Goal: Information Seeking & Learning: Learn about a topic

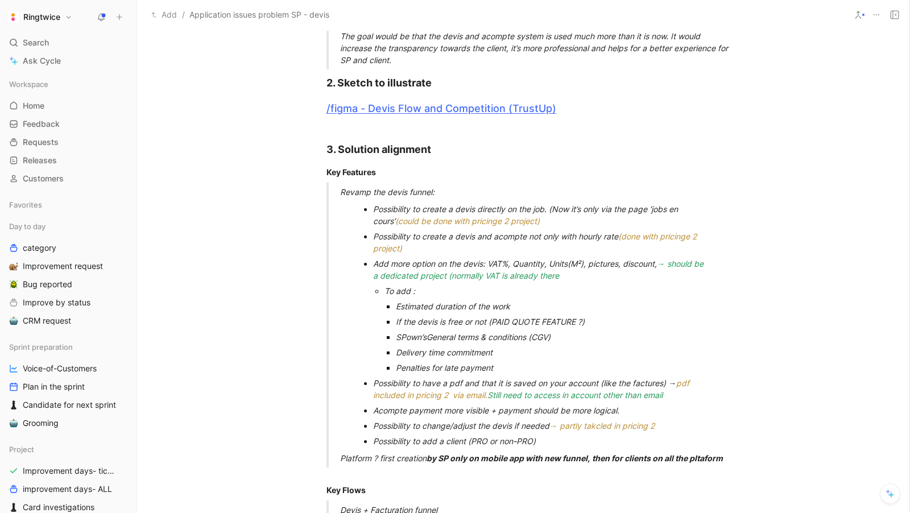
scroll to position [490, 0]
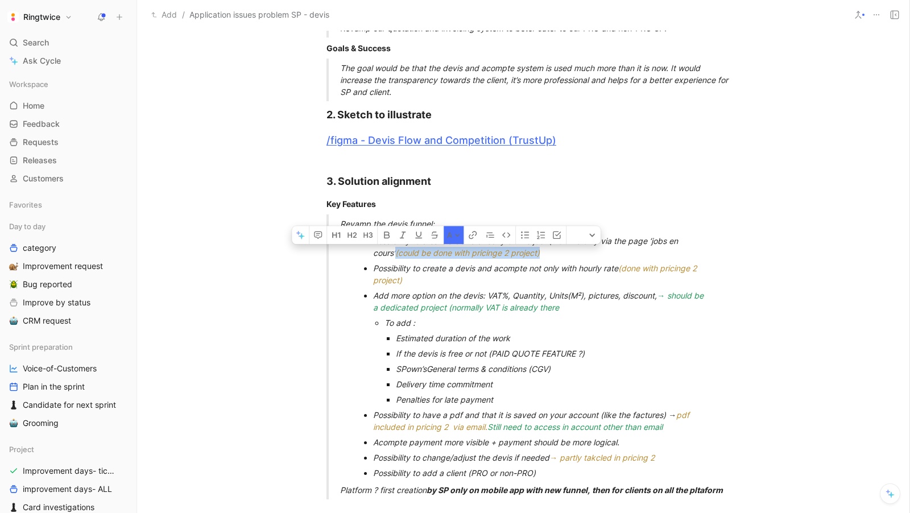
drag, startPoint x: 530, startPoint y: 253, endPoint x: 362, endPoint y: 249, distance: 168.9
click at [362, 249] on ul "Possibility to create a devis directly on the job. (Now it’s only via the page …" at bounding box center [536, 246] width 393 height 27
click at [453, 238] on button "A" at bounding box center [453, 235] width 20 height 18
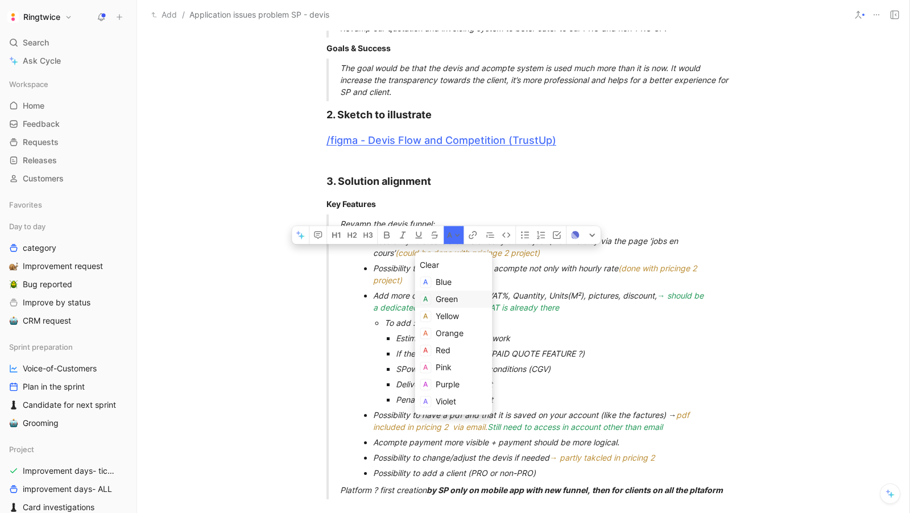
click at [456, 301] on span "Green" at bounding box center [446, 299] width 22 height 10
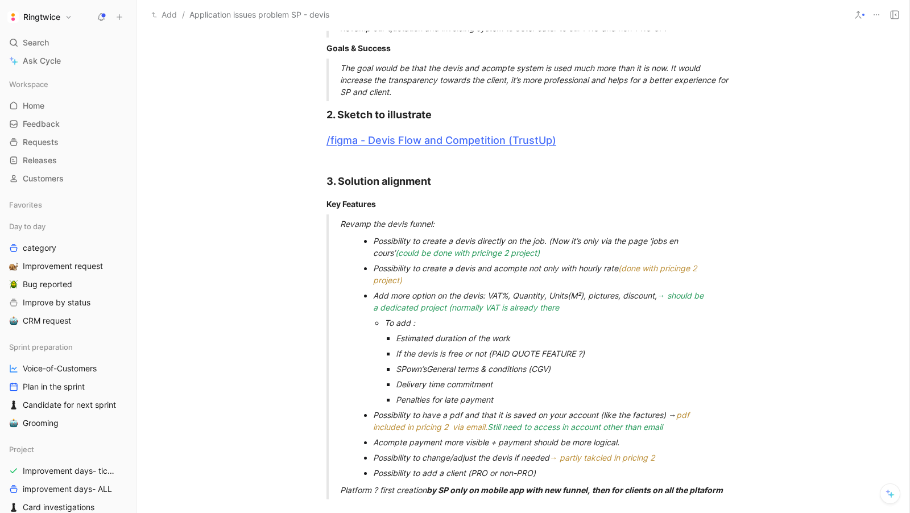
click at [611, 280] on div "Possibility to create a devis and acompte not only with hourly rate (done with …" at bounding box center [542, 274] width 339 height 24
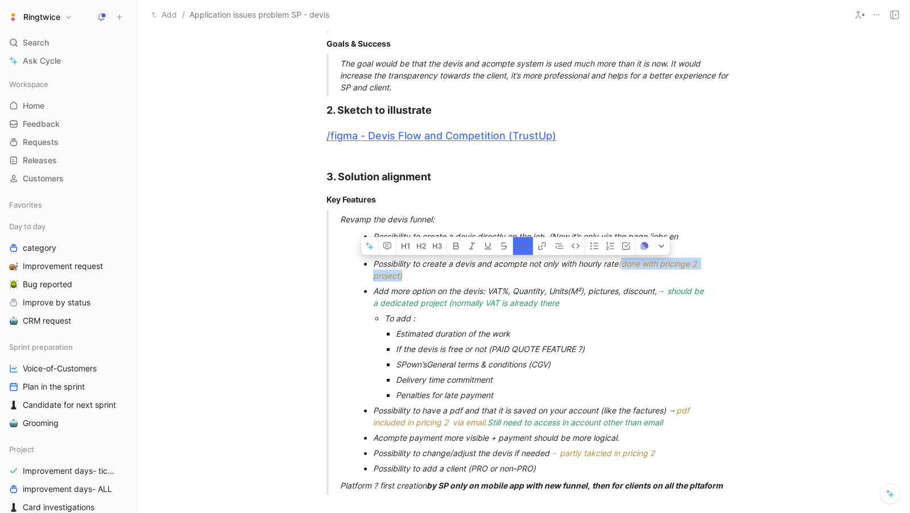
drag, startPoint x: 629, startPoint y: 263, endPoint x: 641, endPoint y: 273, distance: 15.7
click at [641, 273] on div "Possibility to create a devis and acompte not only with hourly rate (done with …" at bounding box center [542, 270] width 339 height 24
click at [517, 247] on button "A" at bounding box center [523, 246] width 20 height 18
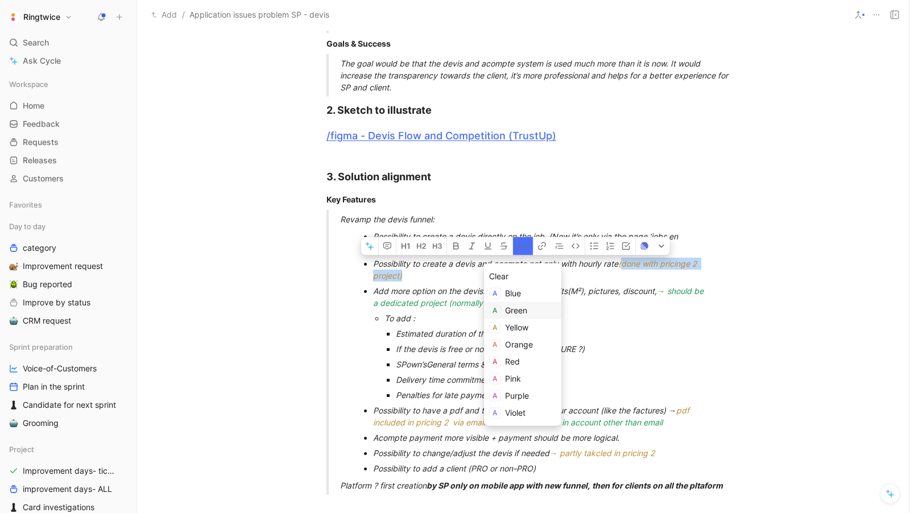
click at [514, 306] on span "Green" at bounding box center [516, 310] width 22 height 10
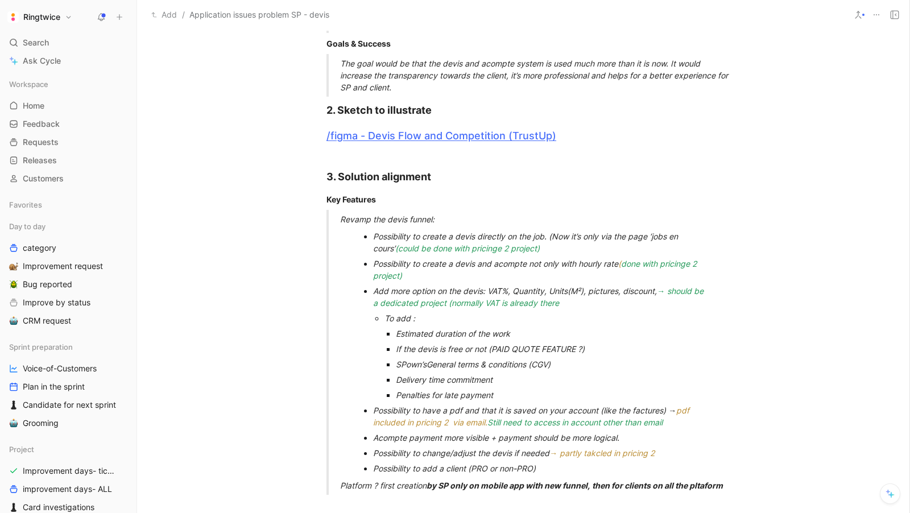
scroll to position [513, 0]
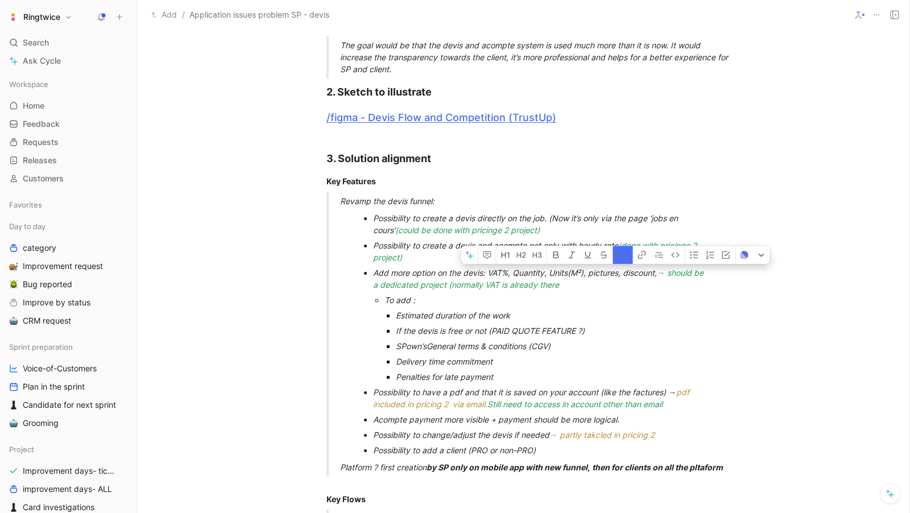
drag, startPoint x: 667, startPoint y: 275, endPoint x: 680, endPoint y: 288, distance: 18.1
click at [680, 288] on div "Add more option on the devis: VAT%, Quantity, Units (M²) , pictures, discount, …" at bounding box center [542, 279] width 339 height 24
click at [621, 258] on button "A" at bounding box center [622, 255] width 20 height 18
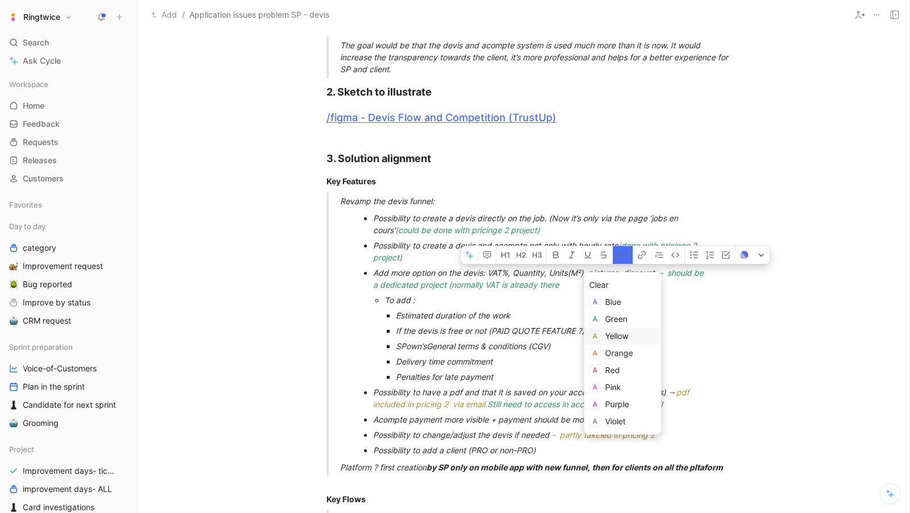
click at [617, 335] on span "Yellow" at bounding box center [616, 336] width 23 height 10
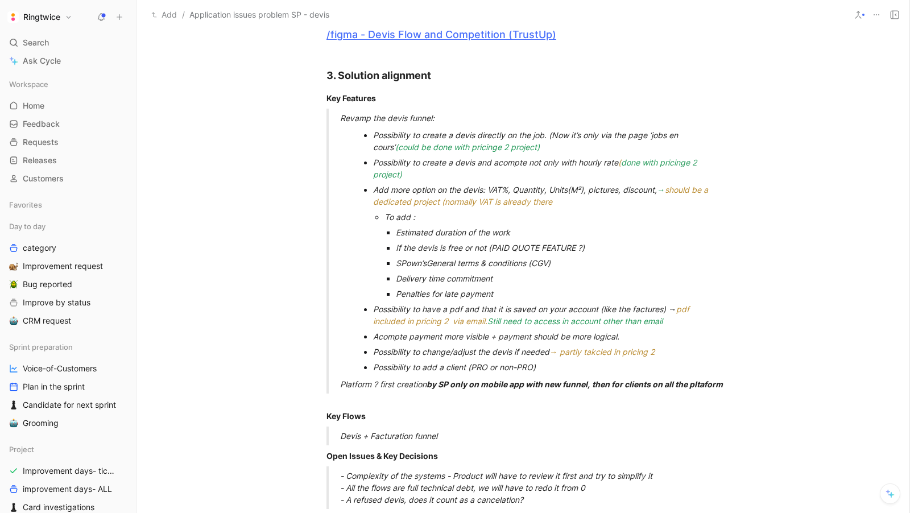
click at [533, 308] on div "Possibility to have a pdf and that it is saved on your account (like the factur…" at bounding box center [542, 315] width 339 height 24
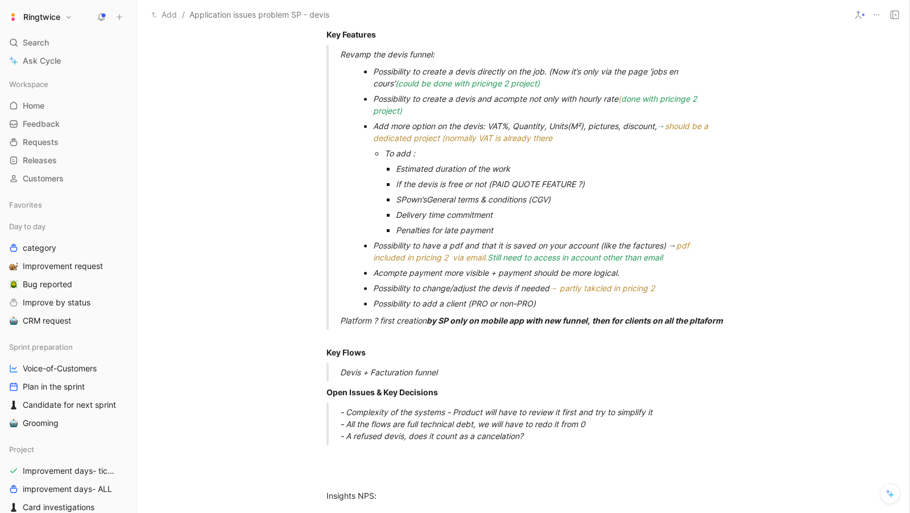
scroll to position [650, 0]
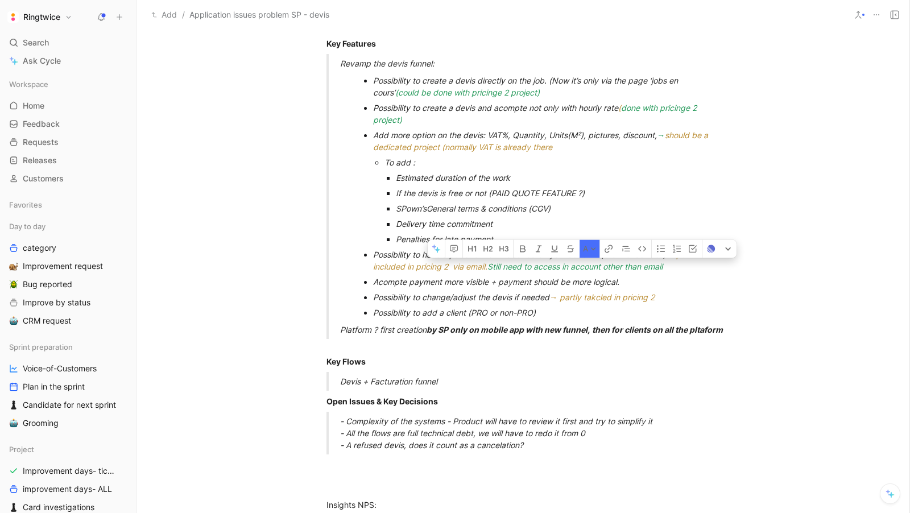
drag, startPoint x: 680, startPoint y: 265, endPoint x: 493, endPoint y: 262, distance: 186.5
click at [493, 262] on div "Possibility to have a pdf and that it is saved on your account (like the factur…" at bounding box center [542, 260] width 339 height 24
click at [505, 292] on div "Possibility to change/adjust the devis if needed → partly takcled in pricing 2" at bounding box center [542, 297] width 339 height 12
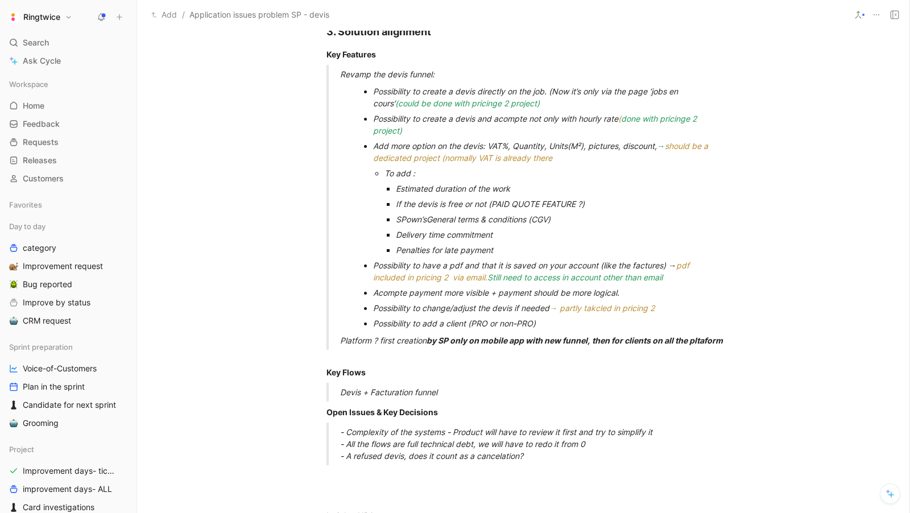
scroll to position [639, 0]
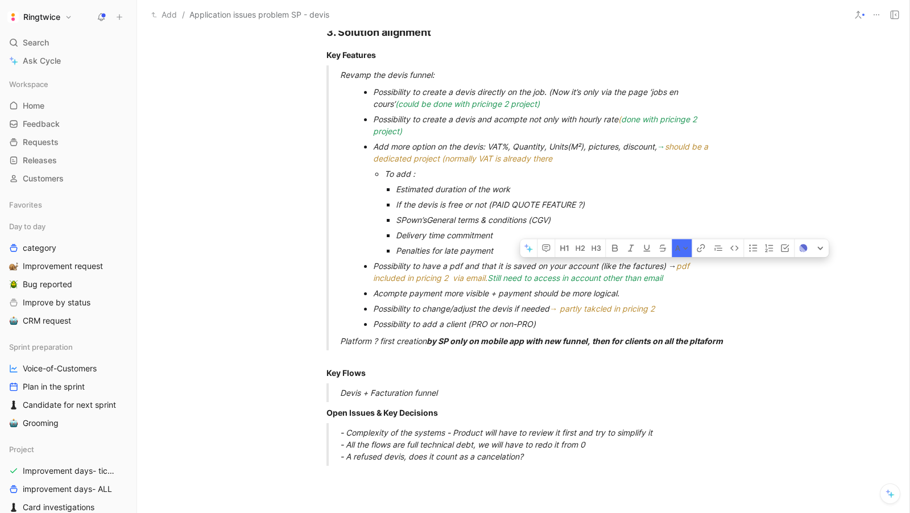
drag, startPoint x: 679, startPoint y: 265, endPoint x: 690, endPoint y: 280, distance: 17.5
click at [690, 280] on div "Possibility to have a pdf and that it is saved on your account (like the factur…" at bounding box center [542, 272] width 339 height 24
drag, startPoint x: 678, startPoint y: 264, endPoint x: 491, endPoint y: 275, distance: 187.9
click at [491, 275] on div "Possibility to have a pdf and that it is saved on your account (like the factur…" at bounding box center [542, 272] width 339 height 24
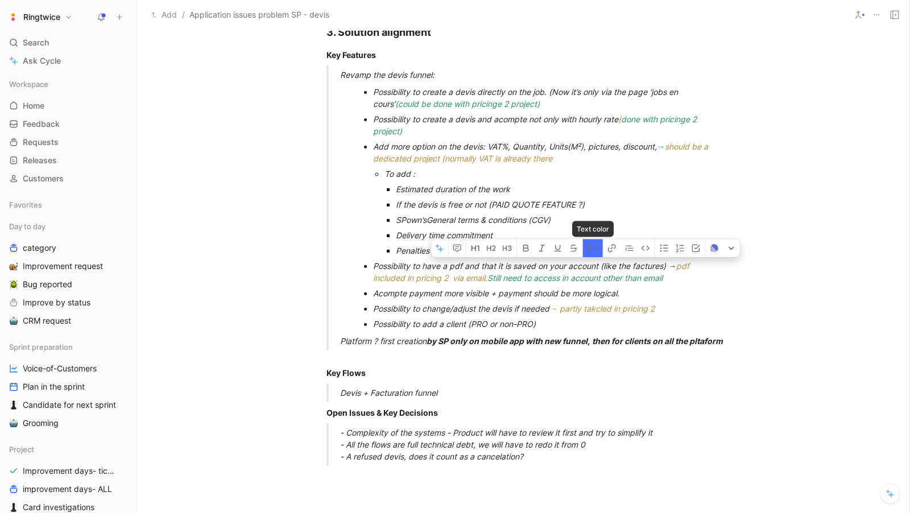
click at [591, 246] on button "A" at bounding box center [593, 248] width 20 height 18
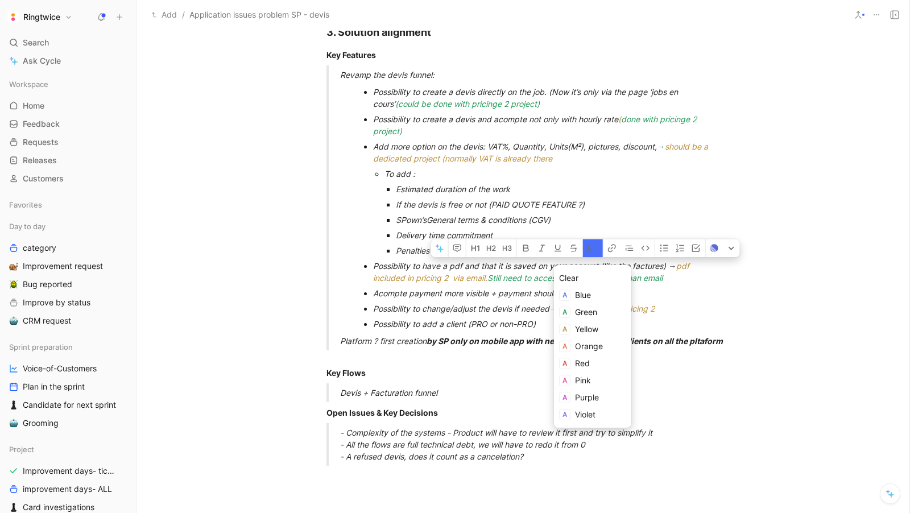
click at [589, 310] on span "Green" at bounding box center [586, 312] width 22 height 10
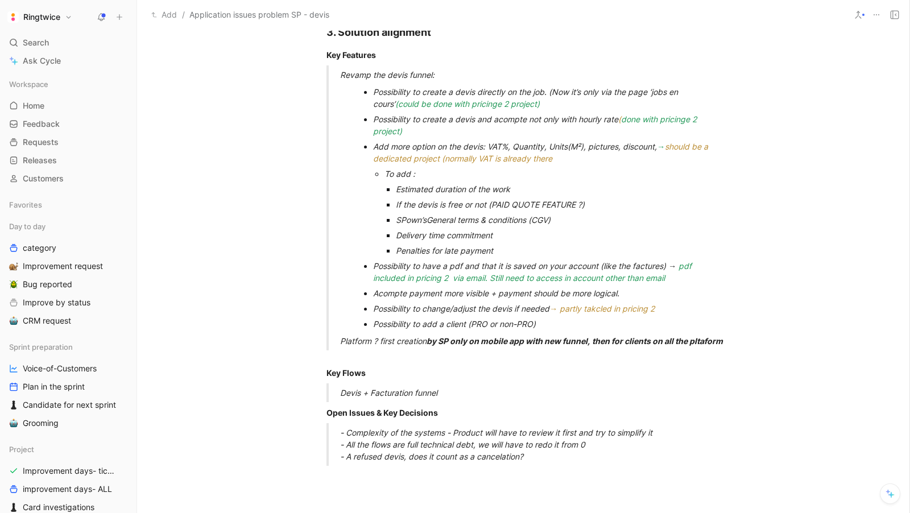
click at [516, 269] on div "Possibility to have a pdf and that it is saved on your account (like the factur…" at bounding box center [542, 272] width 339 height 24
drag, startPoint x: 491, startPoint y: 277, endPoint x: 670, endPoint y: 282, distance: 179.7
click at [670, 282] on div "Possibility to have a pdf and that it is saved on your account (like the factur…" at bounding box center [542, 272] width 339 height 24
click at [586, 258] on button "A" at bounding box center [587, 260] width 20 height 18
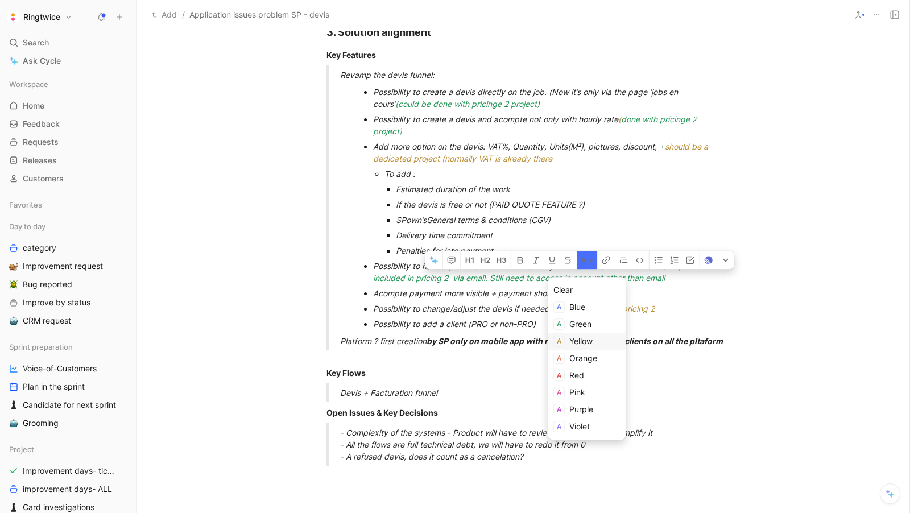
click at [578, 341] on span "Yellow" at bounding box center [580, 341] width 23 height 10
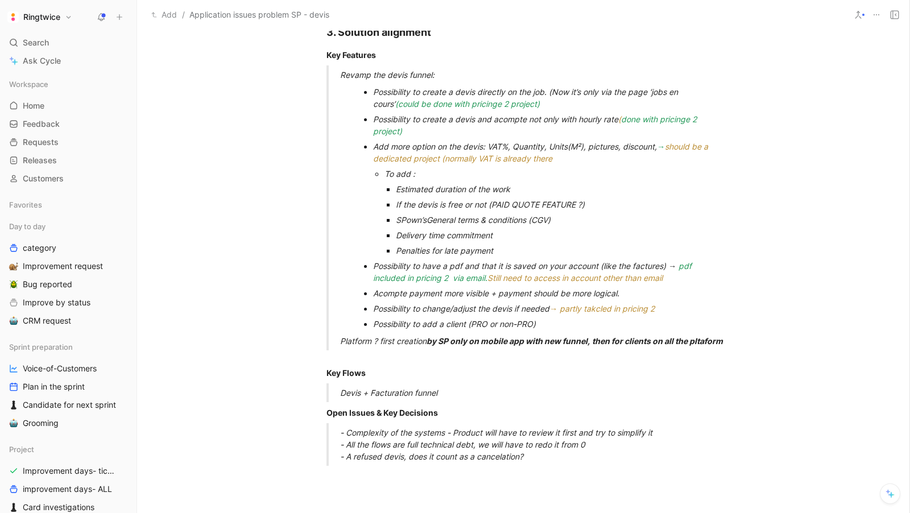
click at [508, 326] on div "Possibility to add a client (PRO or non-PRO)" at bounding box center [542, 324] width 339 height 12
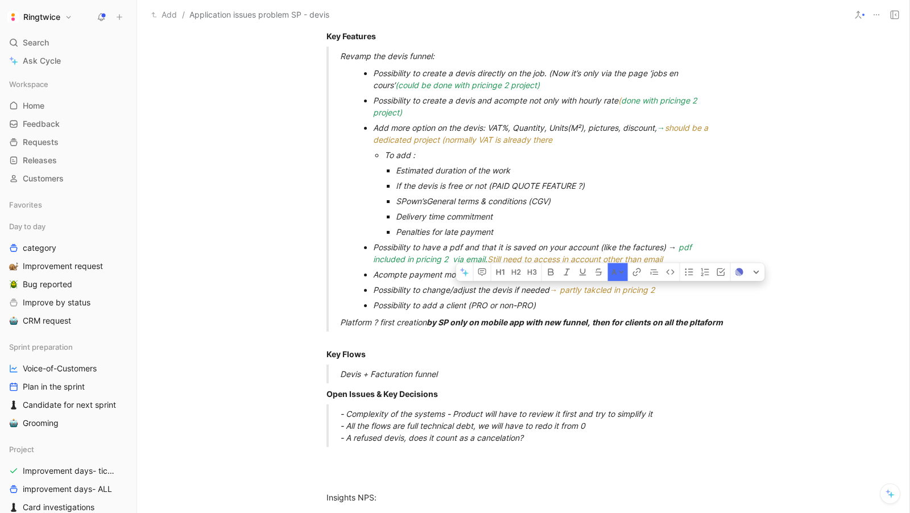
drag, startPoint x: 561, startPoint y: 294, endPoint x: 657, endPoint y: 294, distance: 95.5
click at [657, 294] on div "Possibility to change/adjust the devis if needed → partly takcled in pricing 2" at bounding box center [542, 290] width 339 height 12
click at [629, 271] on button "button" at bounding box center [636, 272] width 17 height 18
click at [624, 271] on button "A" at bounding box center [618, 272] width 20 height 18
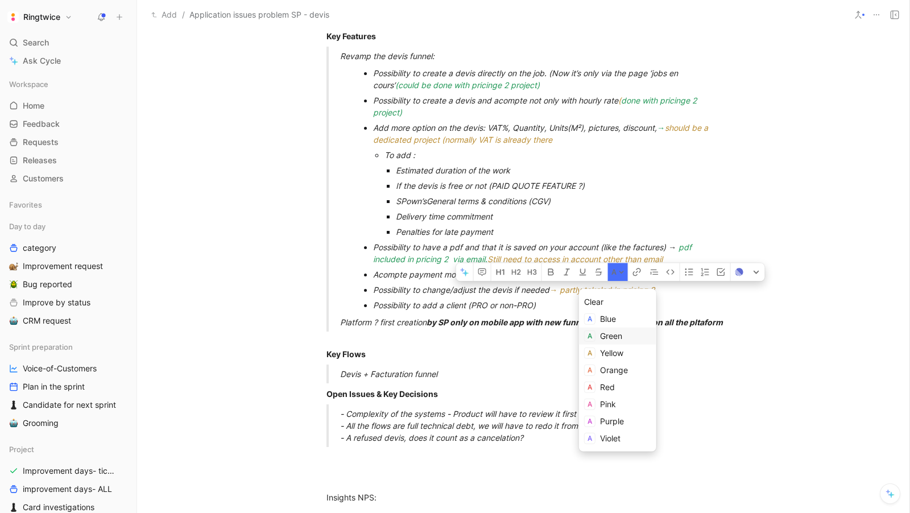
click at [603, 337] on span "Green" at bounding box center [611, 336] width 22 height 10
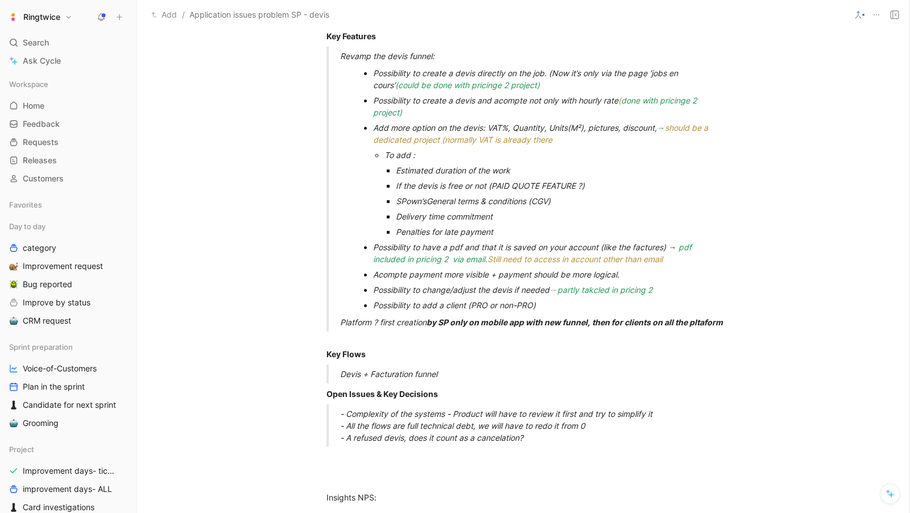
click at [551, 326] on div "Platform ? first creation by SP only on mobile app with new funnel, then for cl…" at bounding box center [536, 322] width 393 height 12
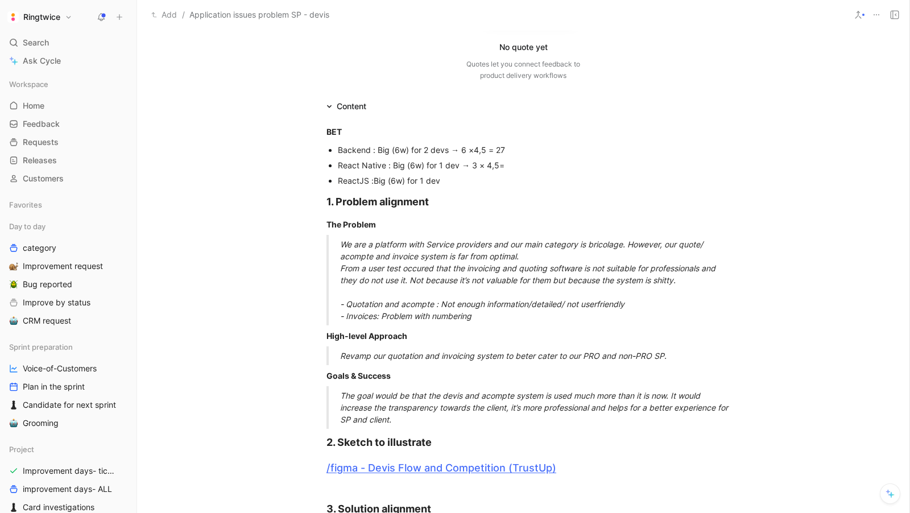
scroll to position [0, 0]
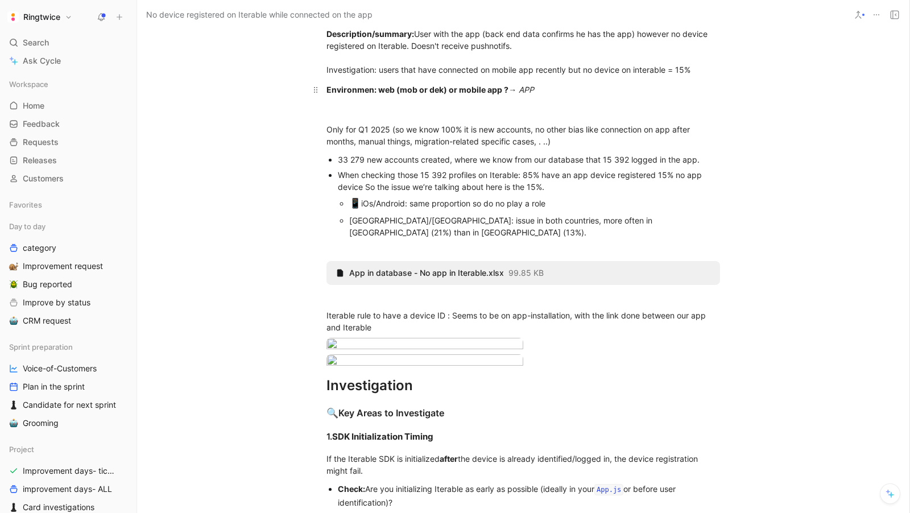
scroll to position [326, 0]
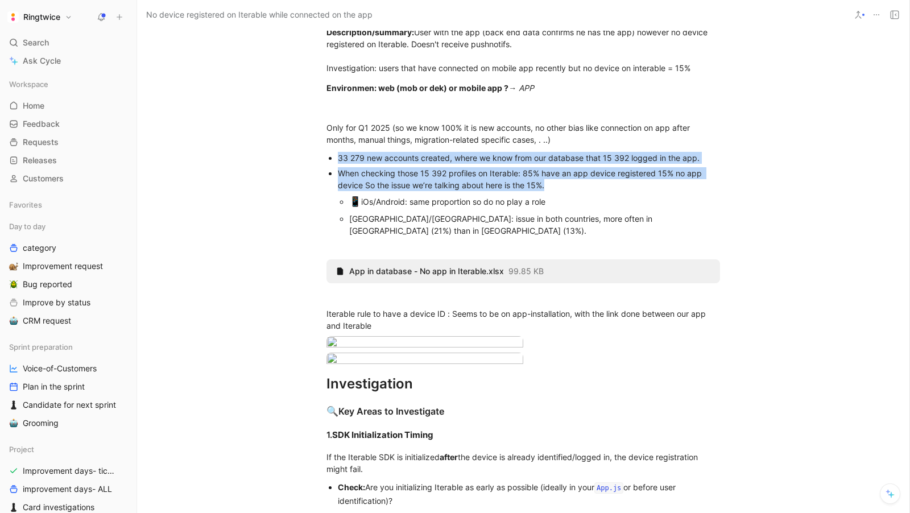
drag, startPoint x: 339, startPoint y: 155, endPoint x: 559, endPoint y: 185, distance: 222.0
click at [559, 185] on ul "33 279 new accounts created, where we know from our database that 15 392 logged…" at bounding box center [523, 194] width 437 height 88
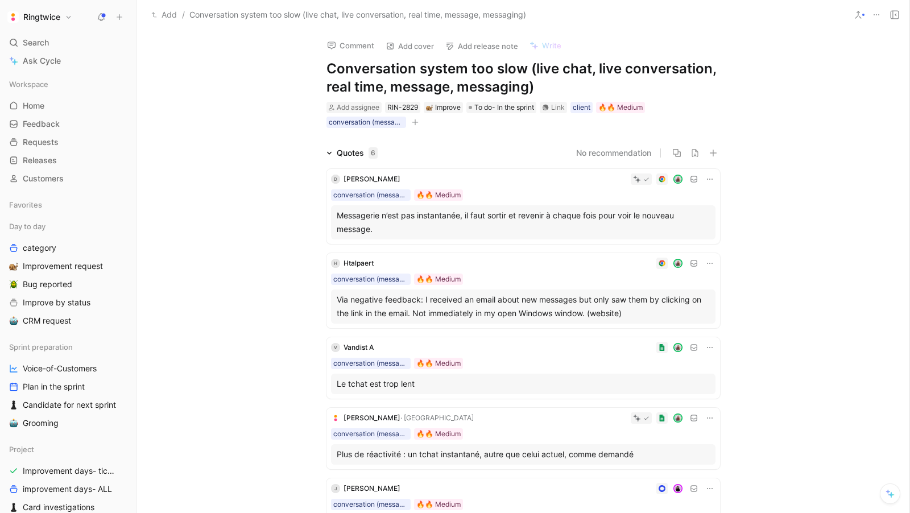
click at [214, 340] on div "Quotes 6 No recommendation D Dassi Omar conversation (message, discussion) 🔥🔥 M…" at bounding box center [523, 387] width 772 height 482
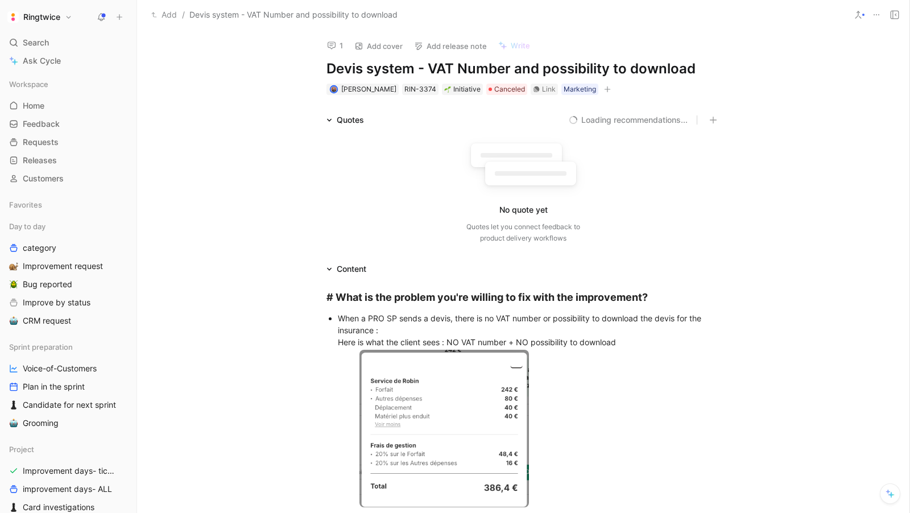
click at [230, 323] on div "# What is the problem you're willing to fix with the improvement? When a PRO SP…" at bounding box center [523, 508] width 772 height 464
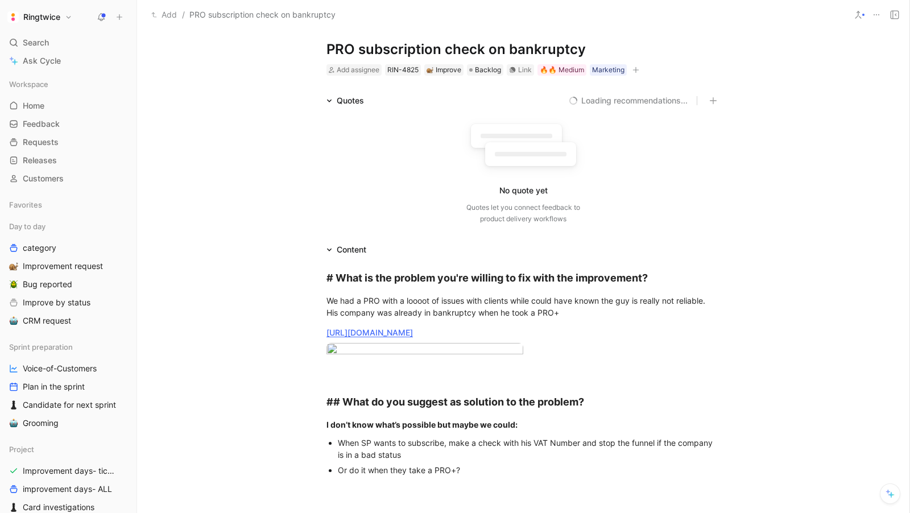
click at [521, 250] on div "Content" at bounding box center [523, 250] width 437 height 14
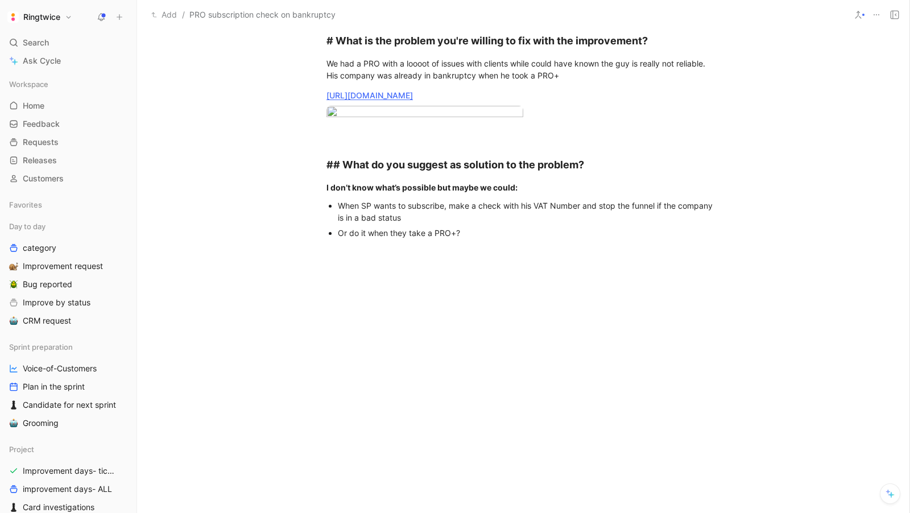
scroll to position [328, 0]
click at [245, 293] on div at bounding box center [523, 327] width 772 height 154
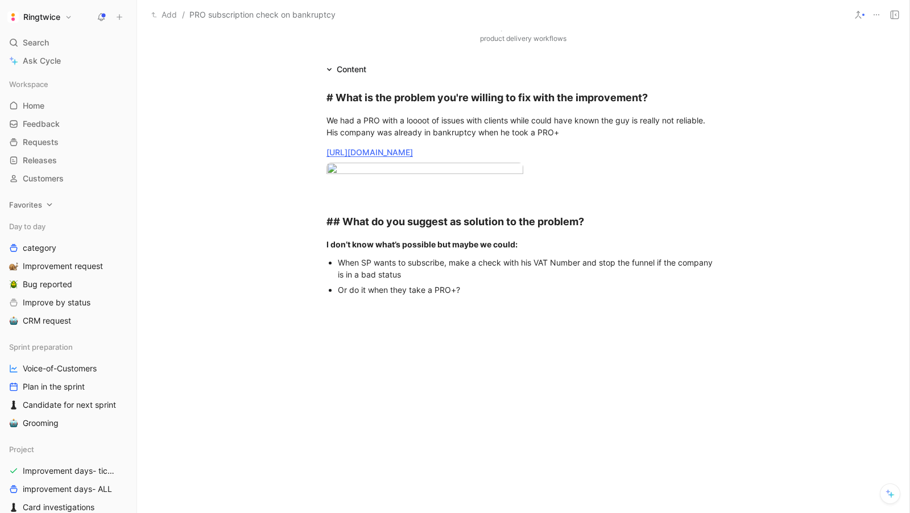
scroll to position [88, 0]
